Goal: Task Accomplishment & Management: Manage account settings

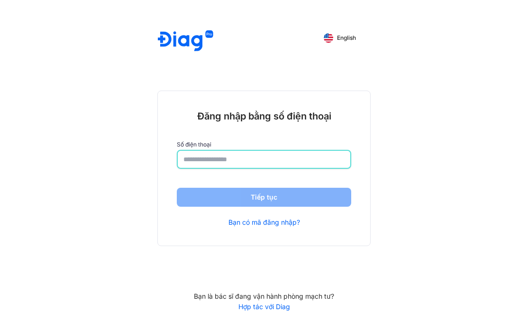
click at [236, 160] on input "number" at bounding box center [263, 159] width 161 height 17
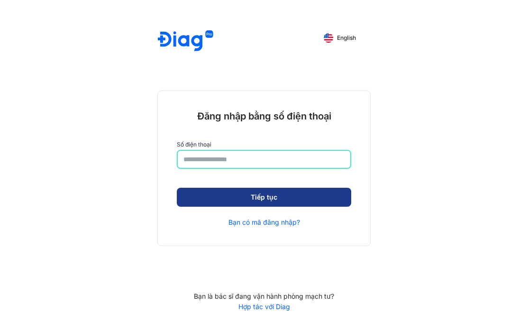
type input "**********"
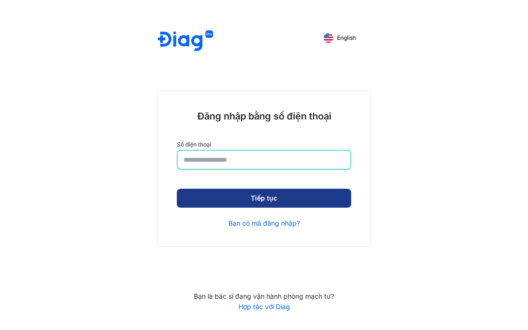
click at [265, 198] on button "Tiếp tục" at bounding box center [264, 197] width 174 height 19
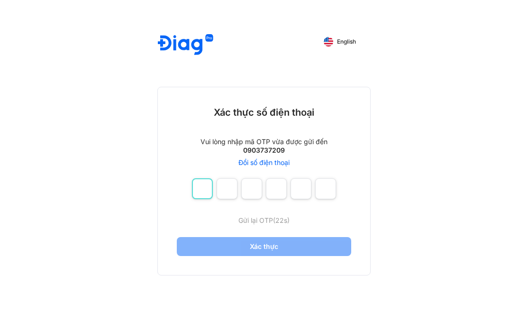
click at [207, 186] on input "number" at bounding box center [202, 188] width 21 height 21
type input "*"
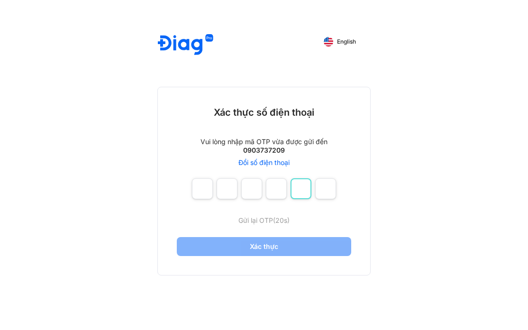
type input "*"
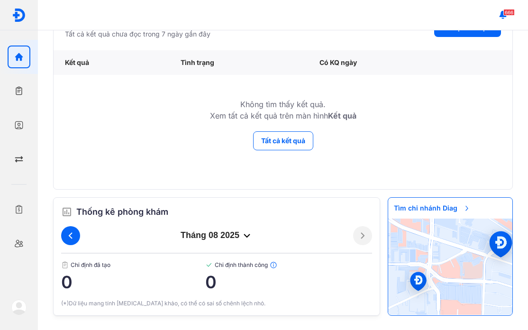
click at [73, 235] on icon at bounding box center [70, 235] width 11 height 11
click at [72, 234] on icon at bounding box center [70, 235] width 11 height 11
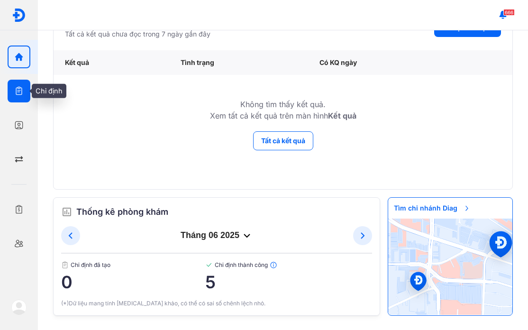
click at [18, 97] on div at bounding box center [19, 91] width 23 height 23
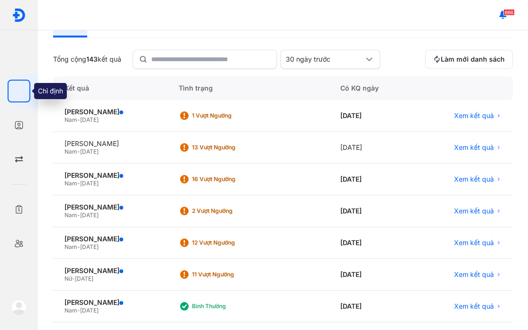
scroll to position [61, 0]
